Goal: Information Seeking & Learning: Learn about a topic

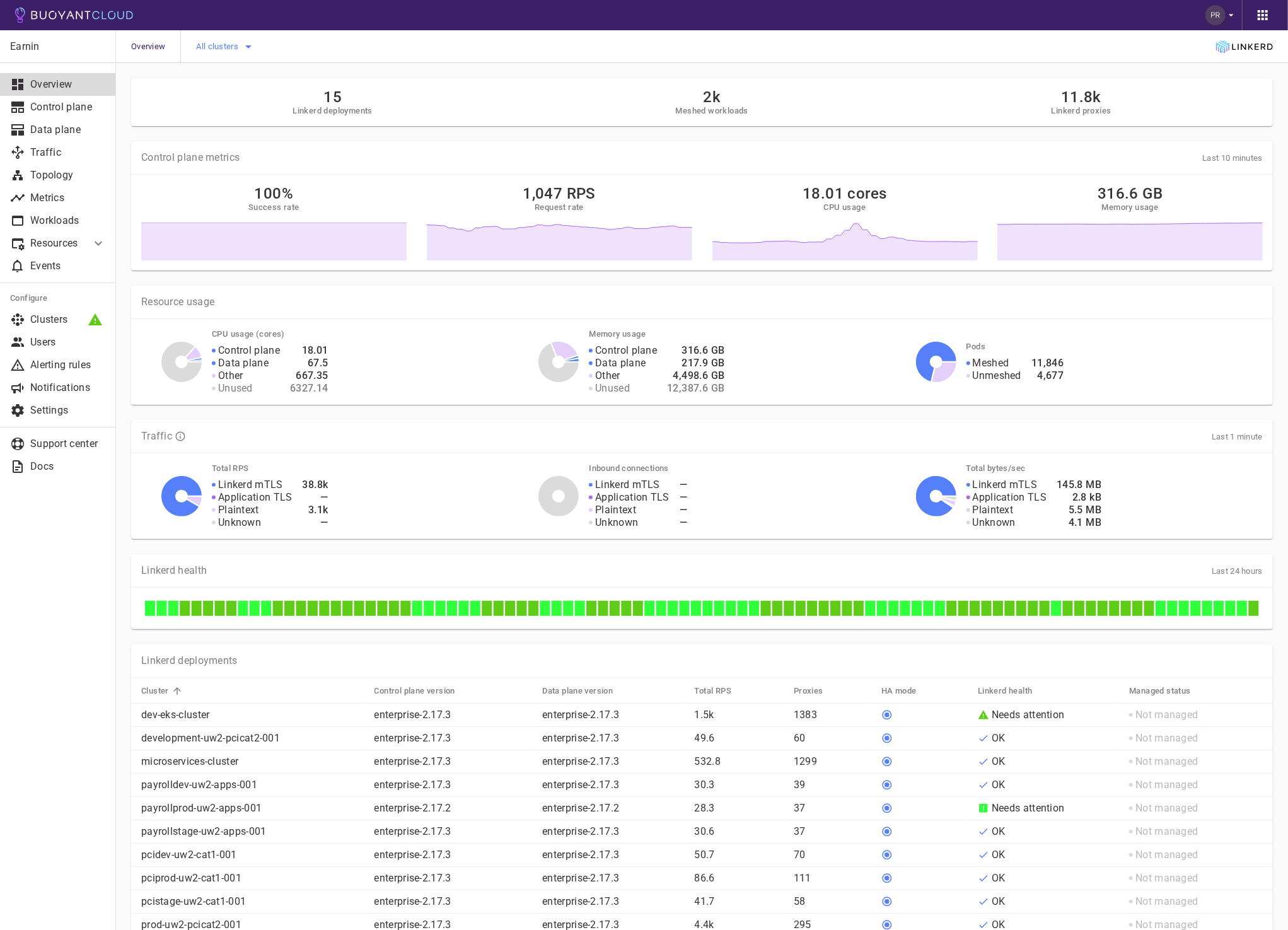
click at [239, 44] on span "All clusters" at bounding box center [219, 46] width 45 height 10
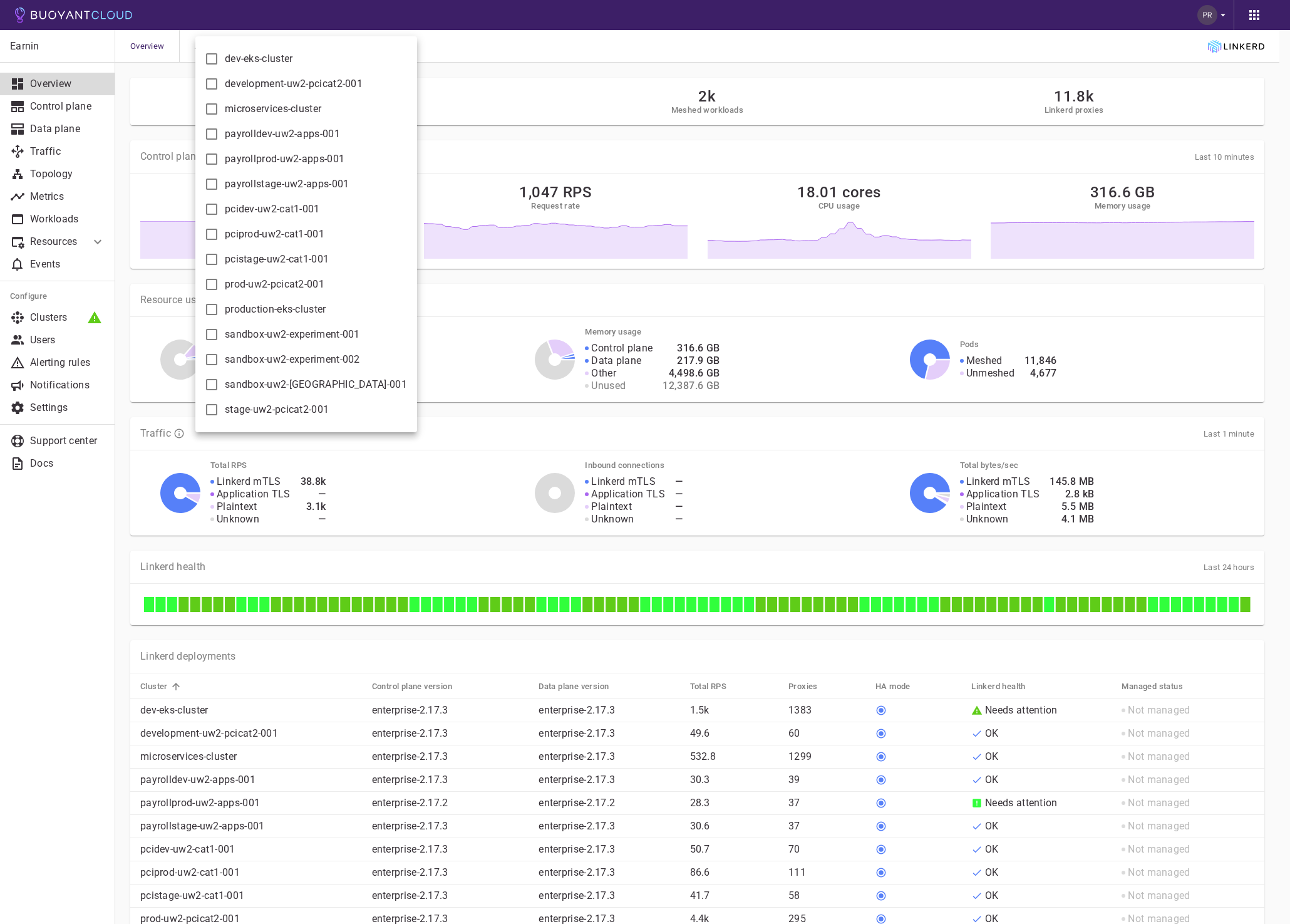
click at [299, 307] on span "production-eks-cluster" at bounding box center [275, 309] width 102 height 12
click at [219, 307] on input "production-eks-cluster" at bounding box center [211, 309] width 15 height 15
checkbox input "true"
click at [634, 47] on div at bounding box center [645, 462] width 1290 height 924
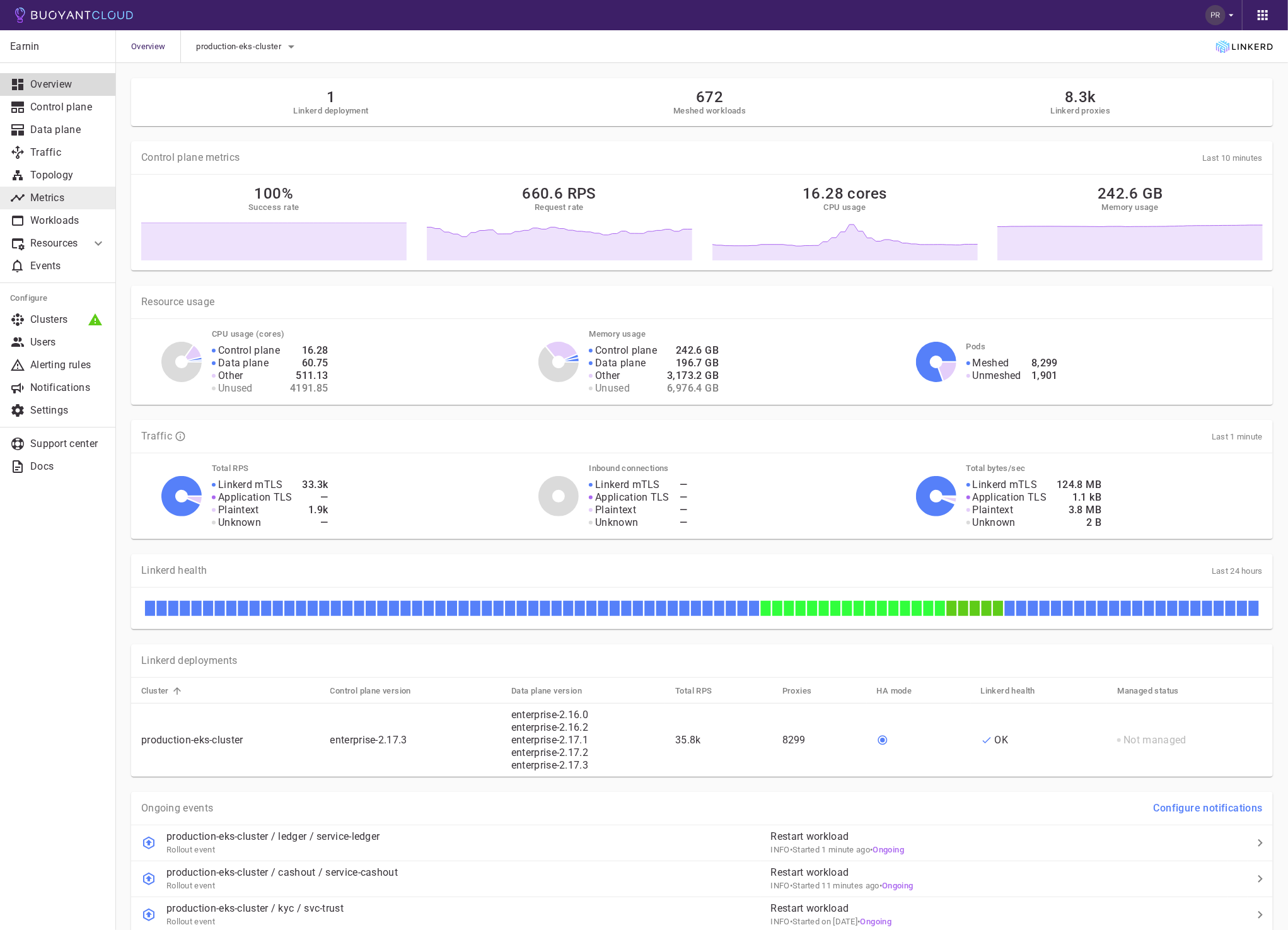
click at [39, 194] on p "Metrics" at bounding box center [68, 198] width 75 height 13
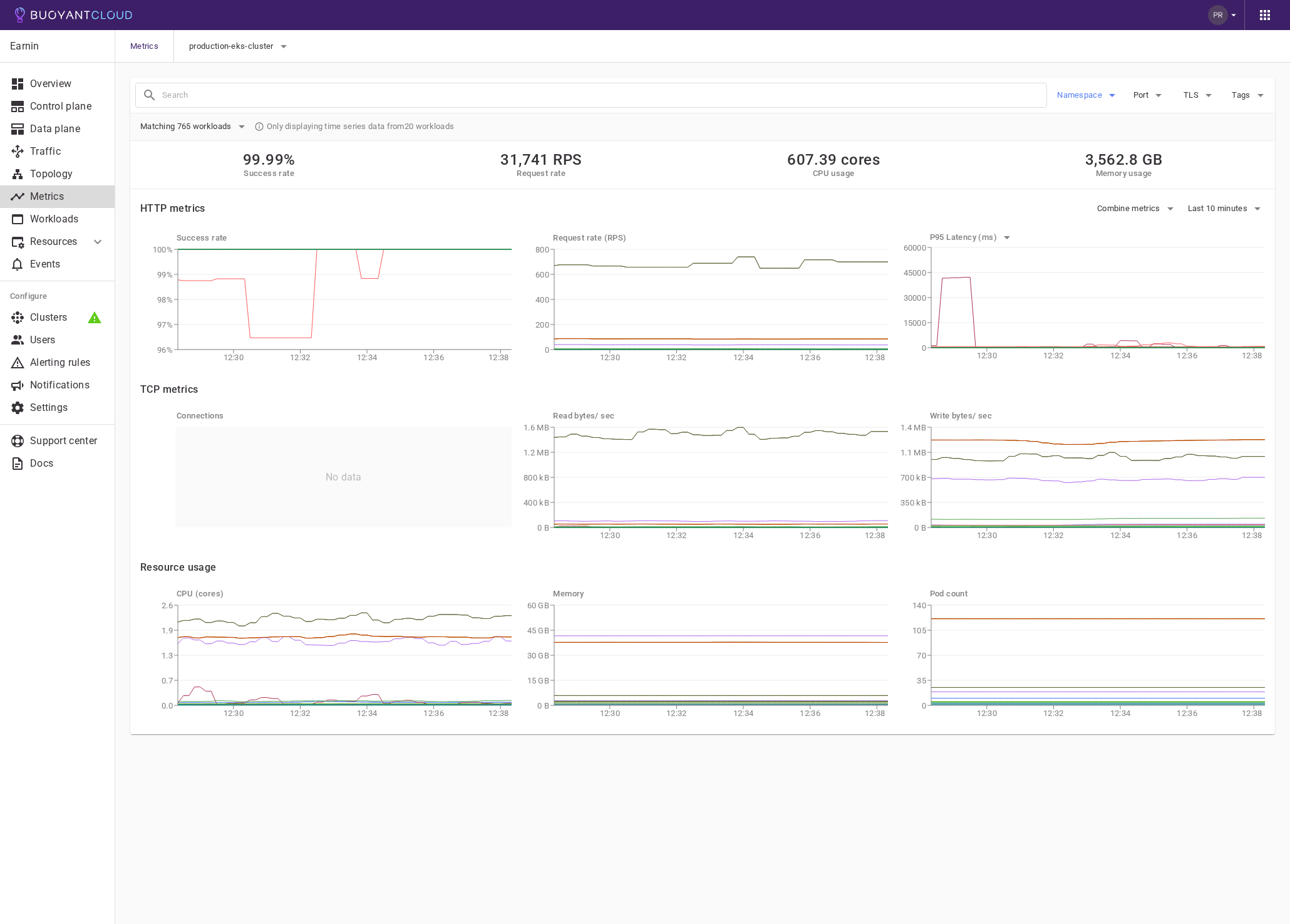
click at [1086, 100] on span "Namespace" at bounding box center [1081, 94] width 47 height 10
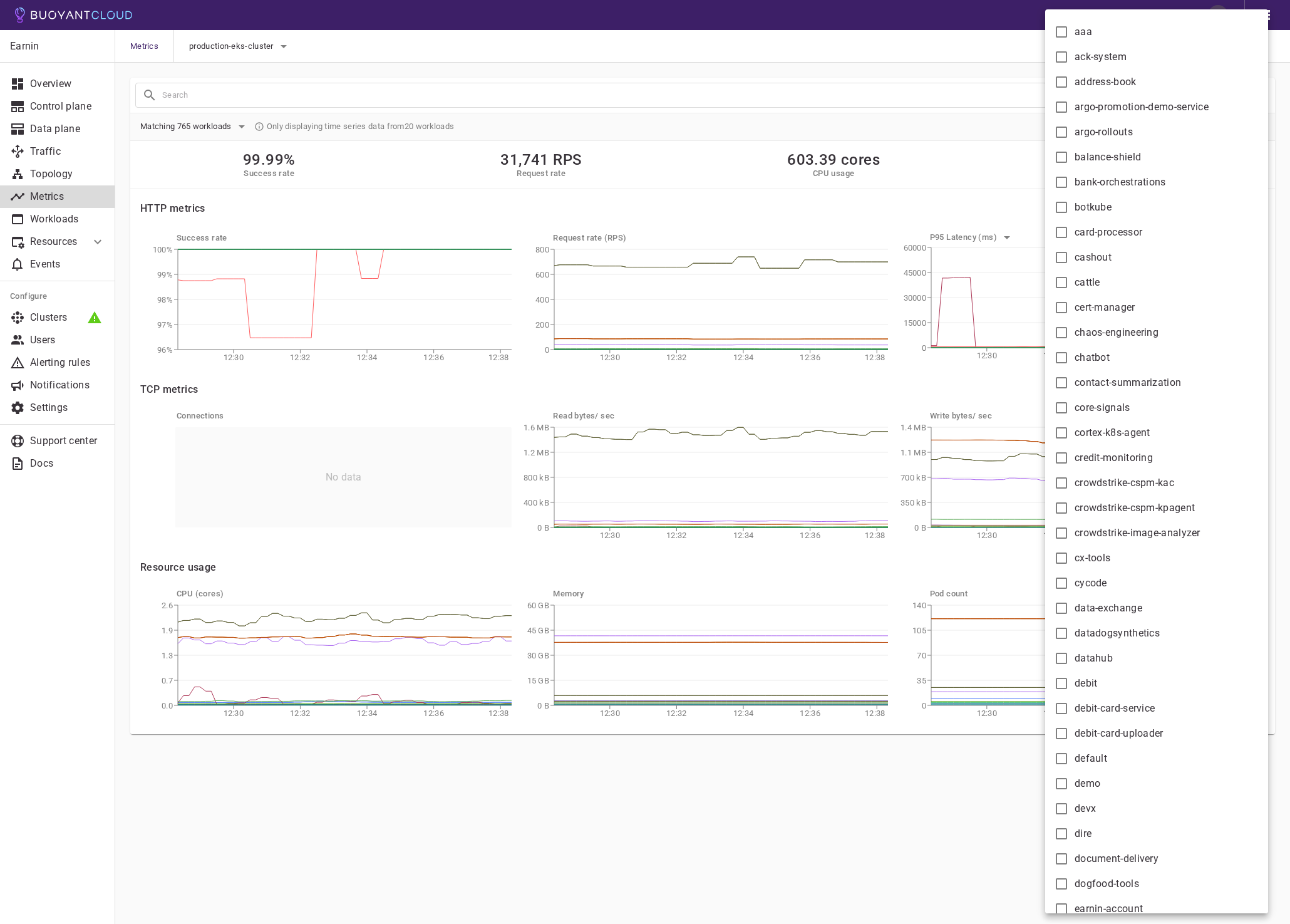
click at [1159, 509] on span "crowdstrike-cspm-kpagent" at bounding box center [1134, 508] width 120 height 12
click at [1069, 509] on input "crowdstrike-cspm-kpagent" at bounding box center [1061, 508] width 15 height 15
checkbox input "true"
type input "namespace:crowdstrike-cspm-kpagent"
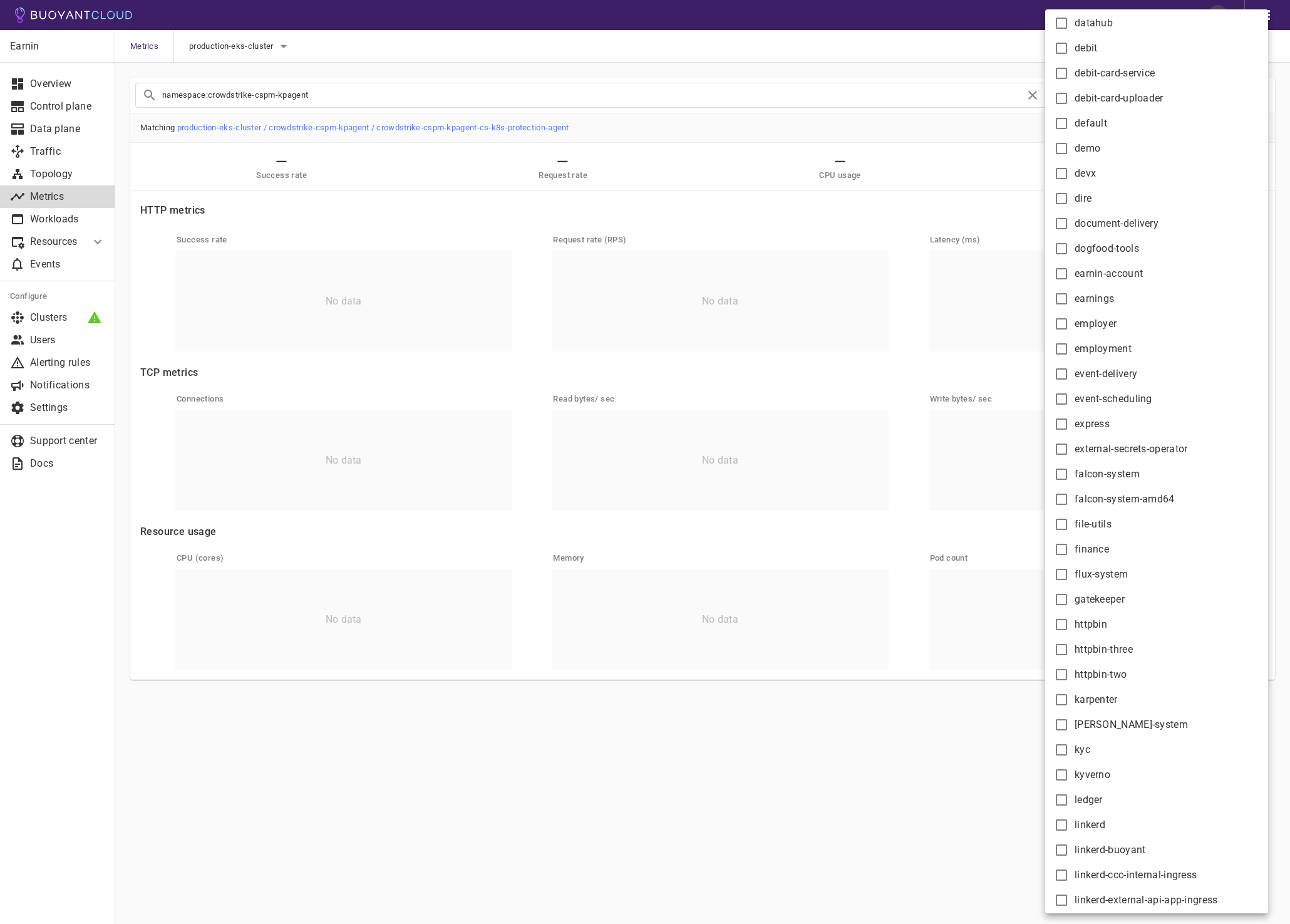
scroll to position [693, 0]
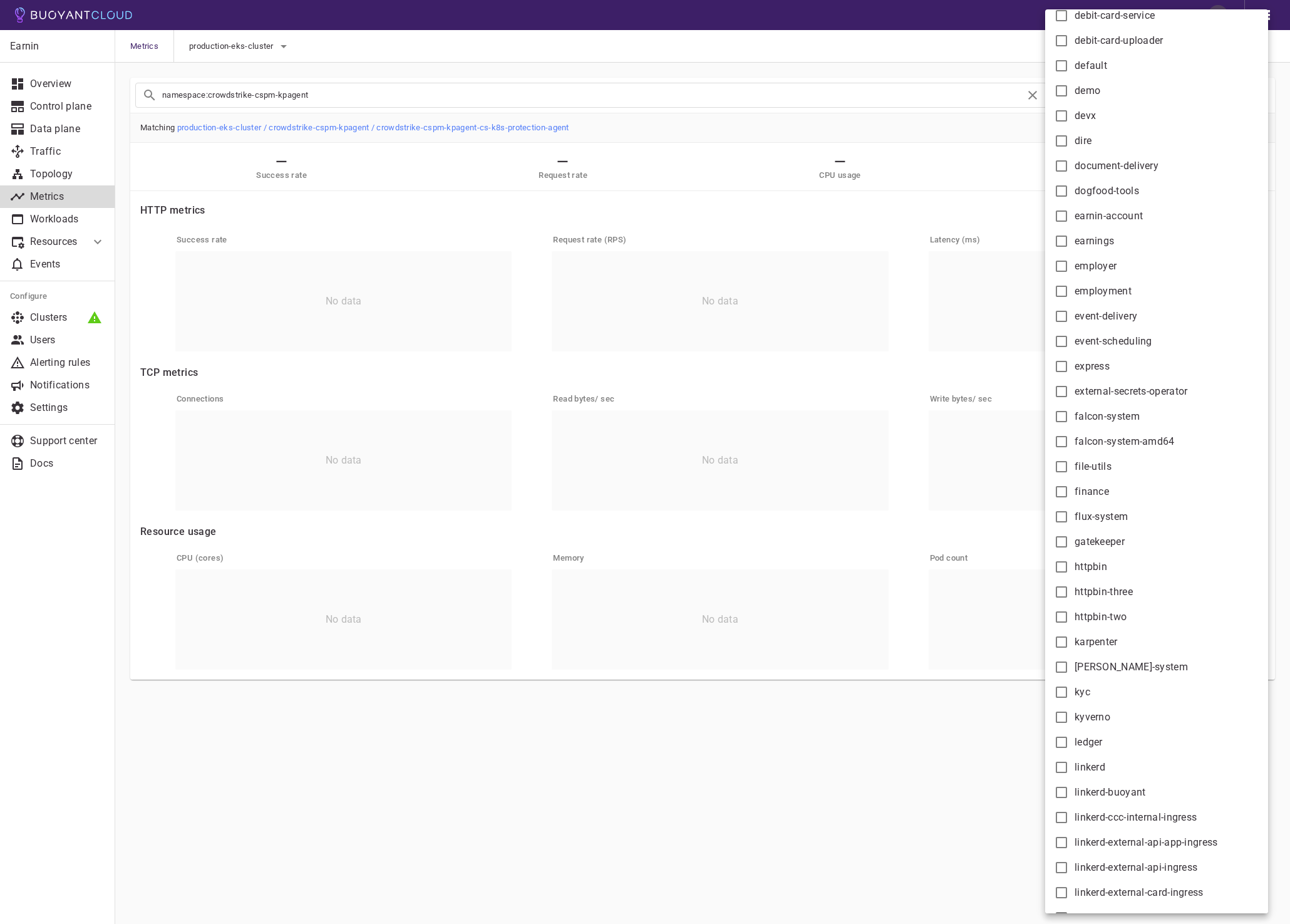
click at [1096, 762] on span "linkerd" at bounding box center [1090, 767] width 30 height 12
click at [1069, 762] on input "linkerd" at bounding box center [1061, 767] width 15 height 15
checkbox input "true"
type input "namespace:crowdstrike-cspm-kpagent namespace:linkerd"
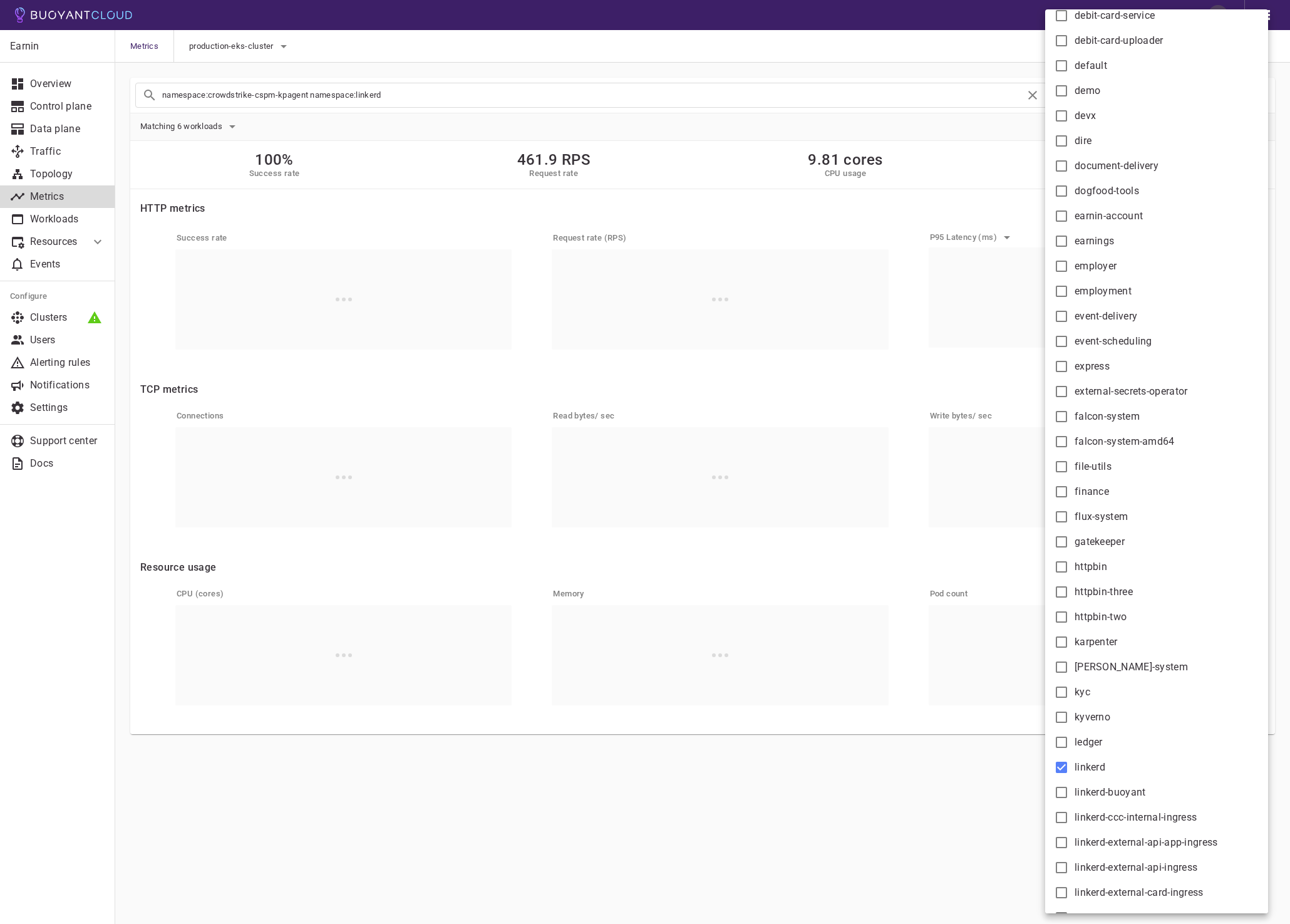
click at [1117, 793] on span "linkerd-buoyant" at bounding box center [1110, 792] width 71 height 12
click at [1069, 793] on input "linkerd-buoyant" at bounding box center [1061, 792] width 15 height 15
checkbox input "true"
type input "namespace:crowdstrike-cspm-kpagent namespace:linkerd namespace:linkerd-buoyant"
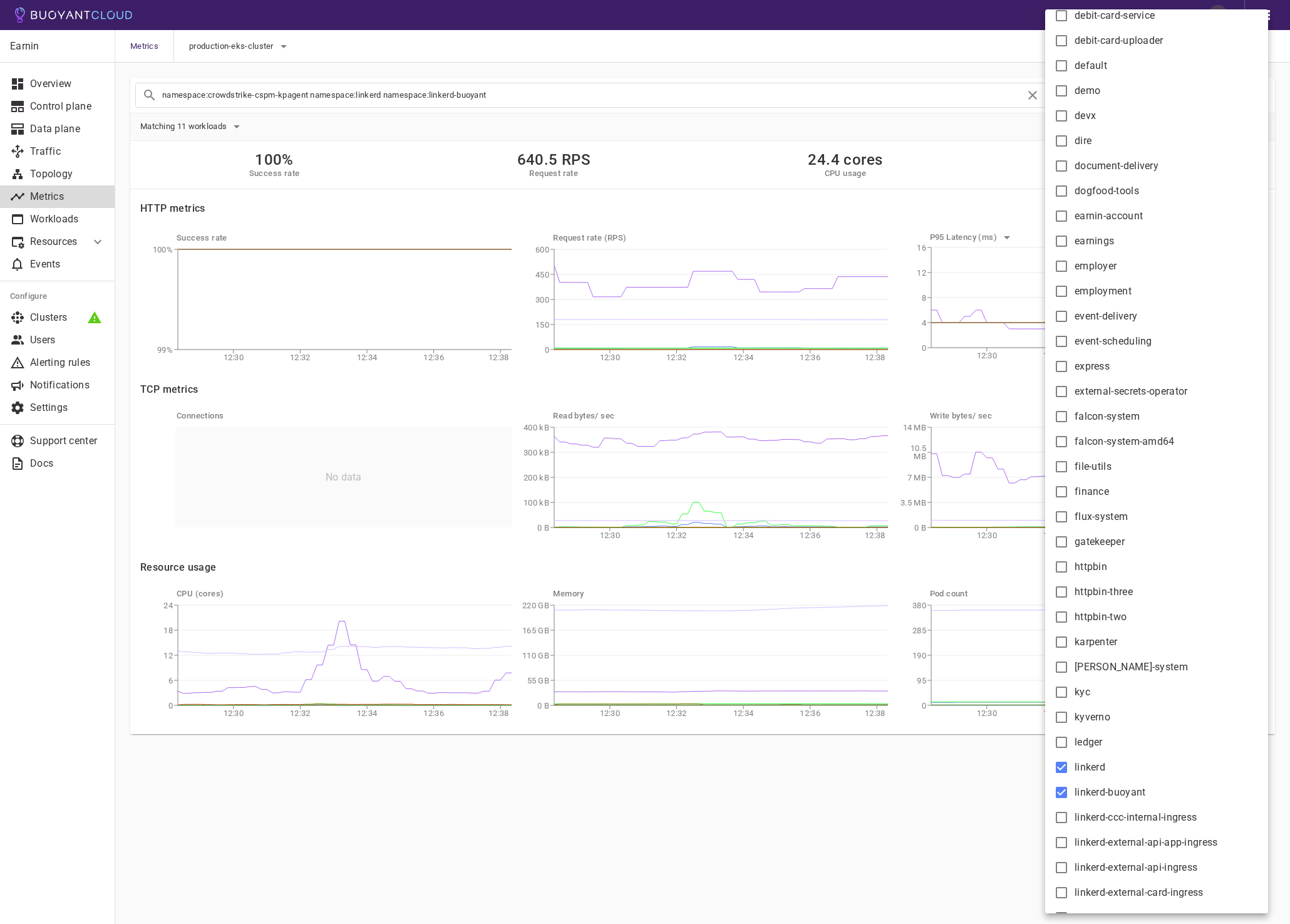
click at [683, 792] on div at bounding box center [645, 462] width 1290 height 924
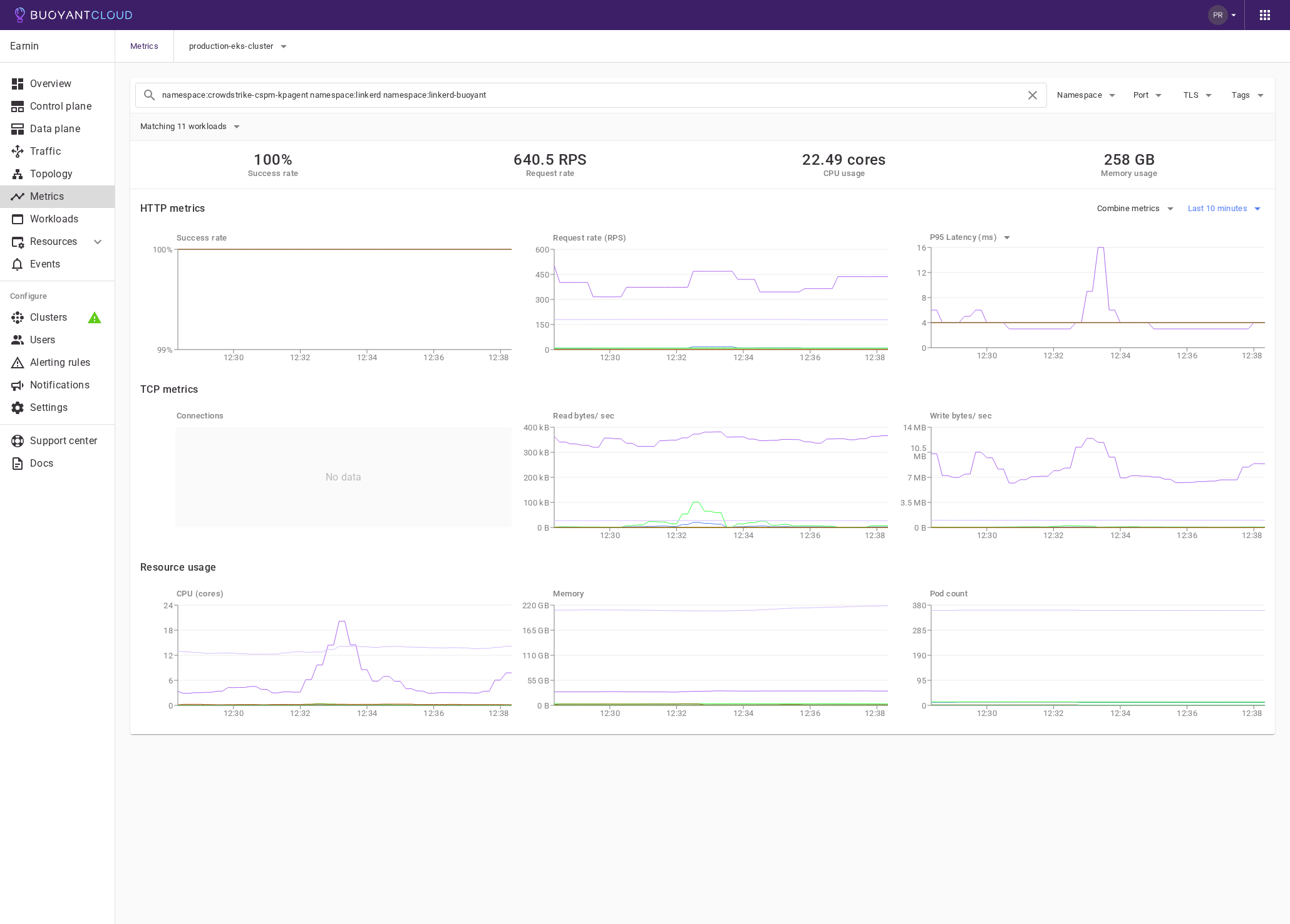
click at [1214, 211] on span "Last 10 minutes" at bounding box center [1220, 208] width 62 height 10
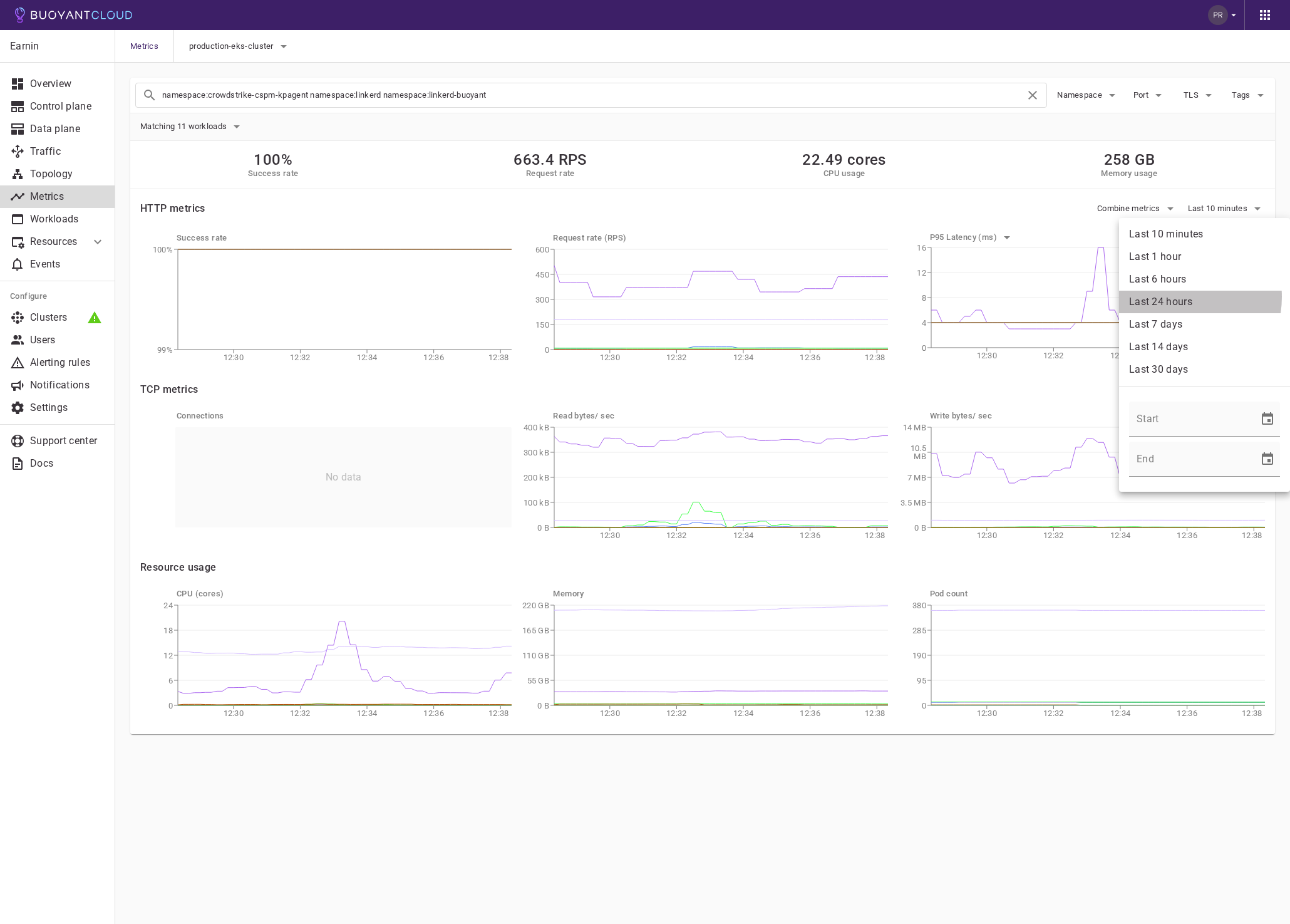
click at [1172, 297] on li "Last 24 hours" at bounding box center [1204, 301] width 171 height 22
